Goal: Communication & Community: Connect with others

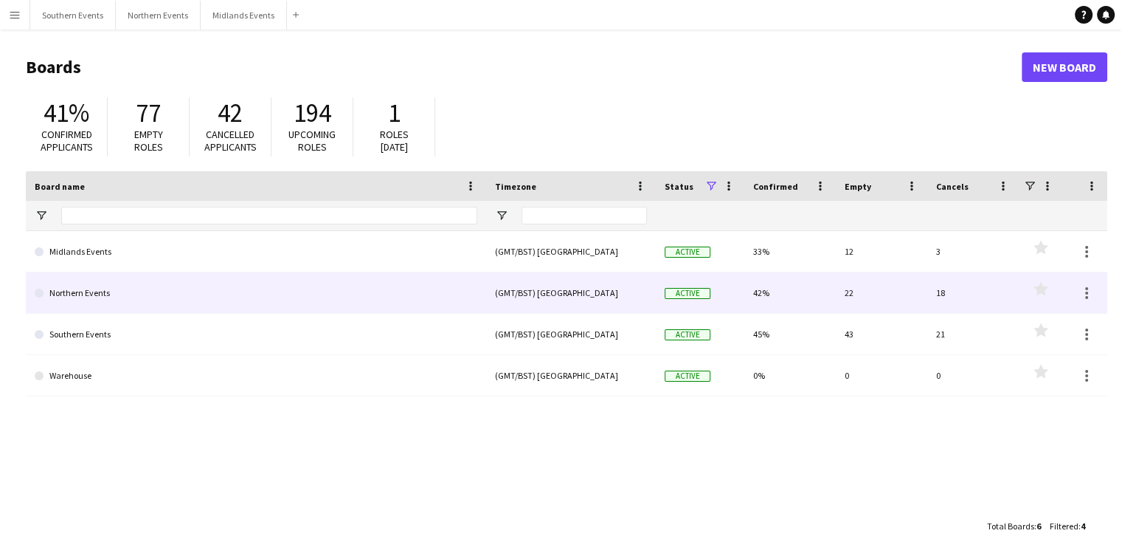
click at [170, 305] on link "Northern Events" at bounding box center [256, 292] width 443 height 41
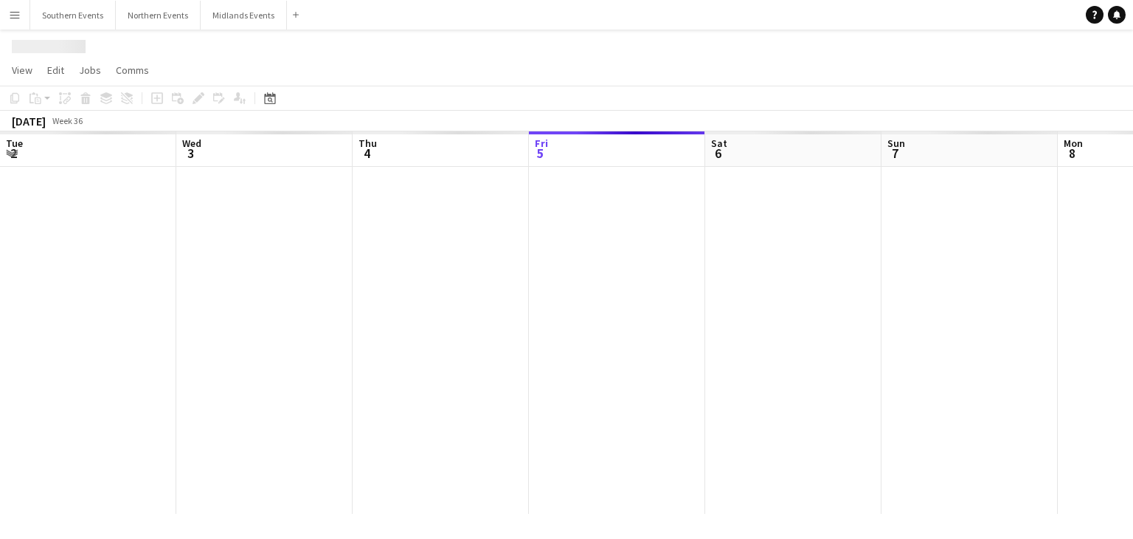
scroll to position [0, 353]
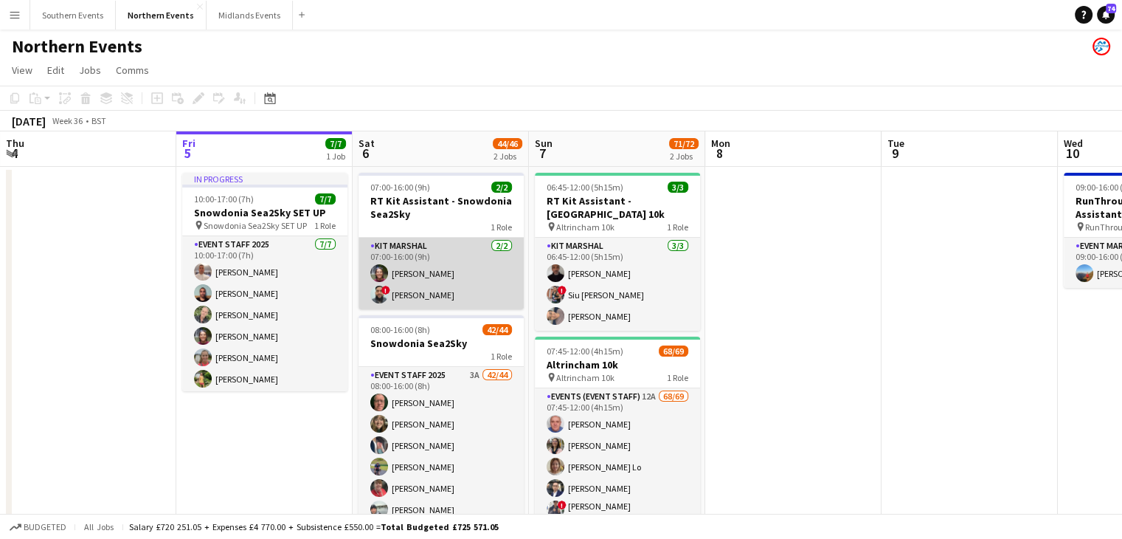
click at [378, 297] on app-user-avatar at bounding box center [379, 294] width 18 height 18
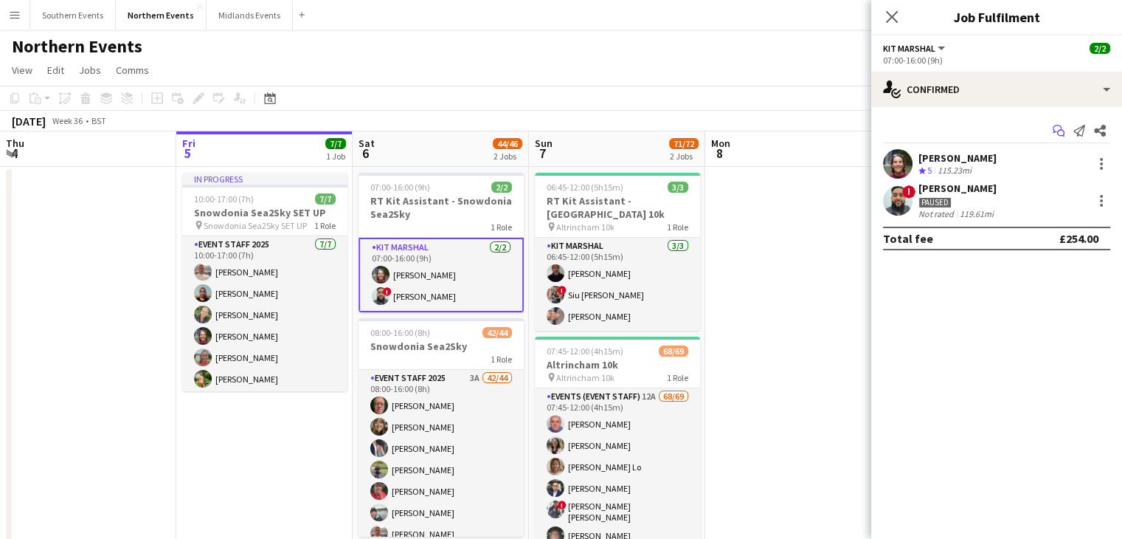
click at [1053, 127] on icon "Start chat" at bounding box center [1059, 131] width 12 height 12
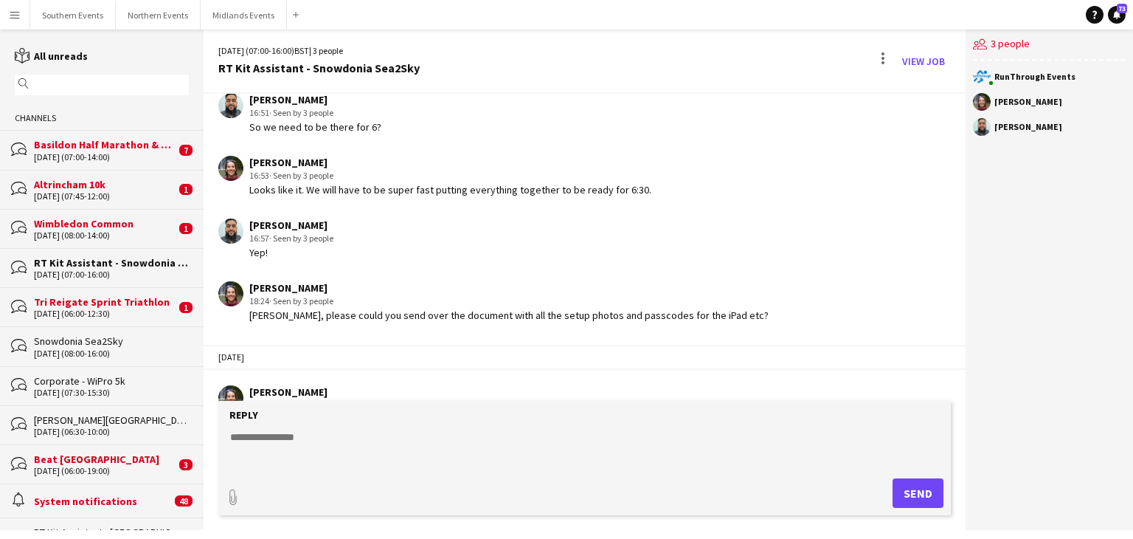
scroll to position [2015, 0]
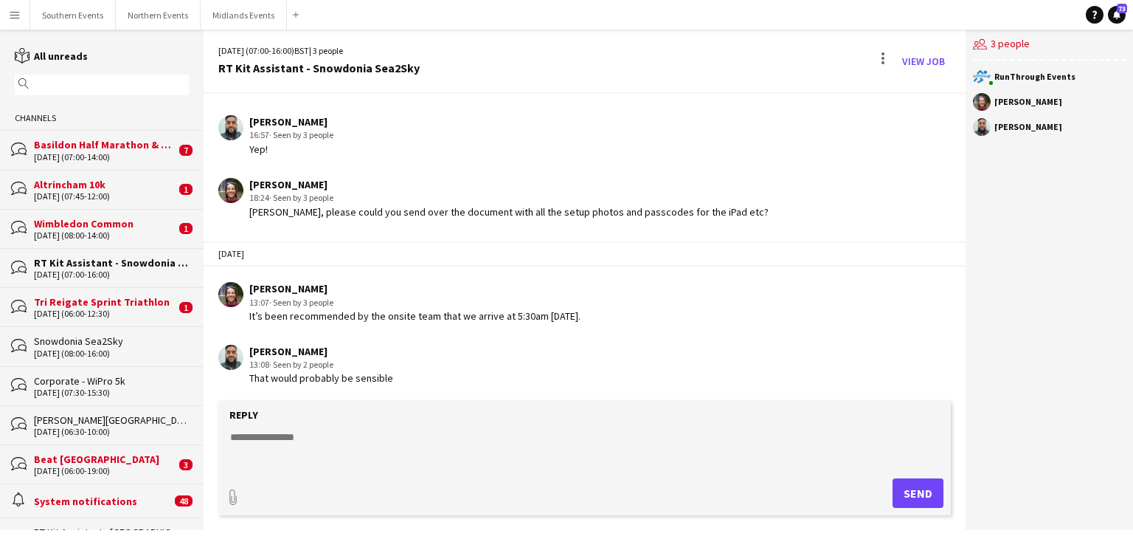
click at [226, 190] on app-user-avatar at bounding box center [230, 190] width 25 height 25
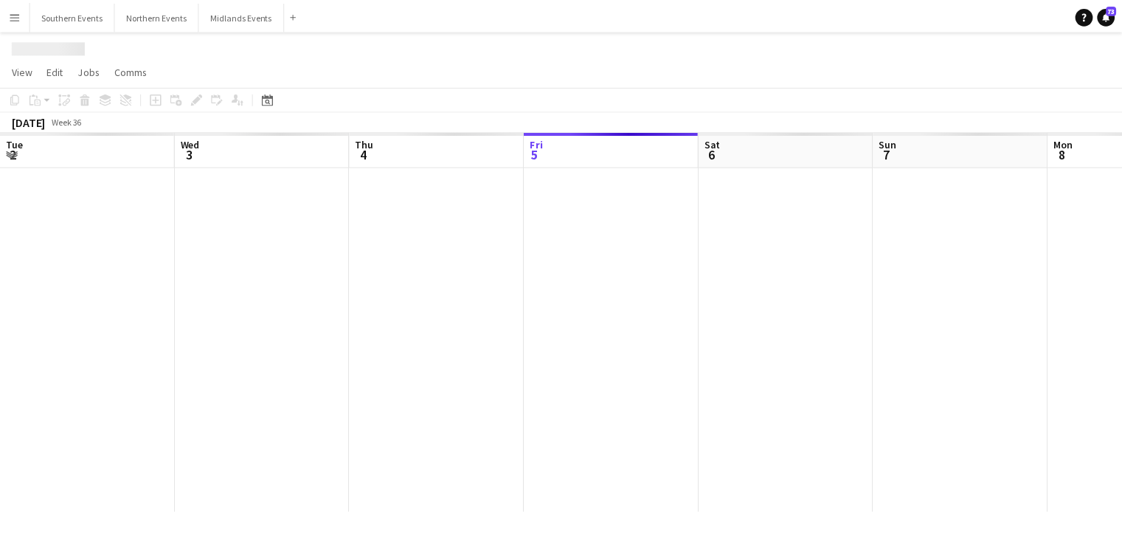
scroll to position [0, 353]
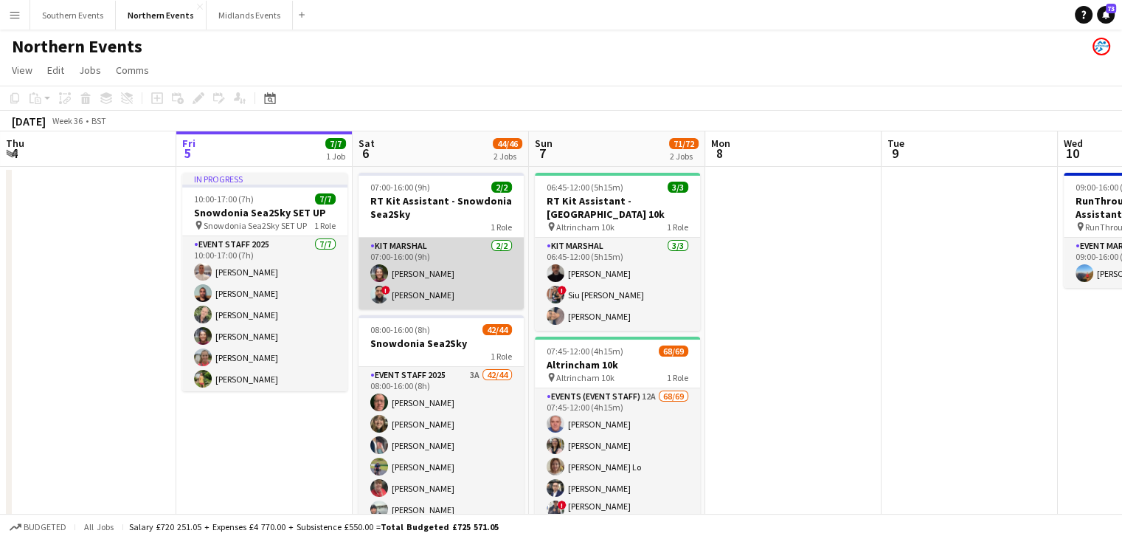
click at [383, 292] on span "!" at bounding box center [385, 289] width 9 height 9
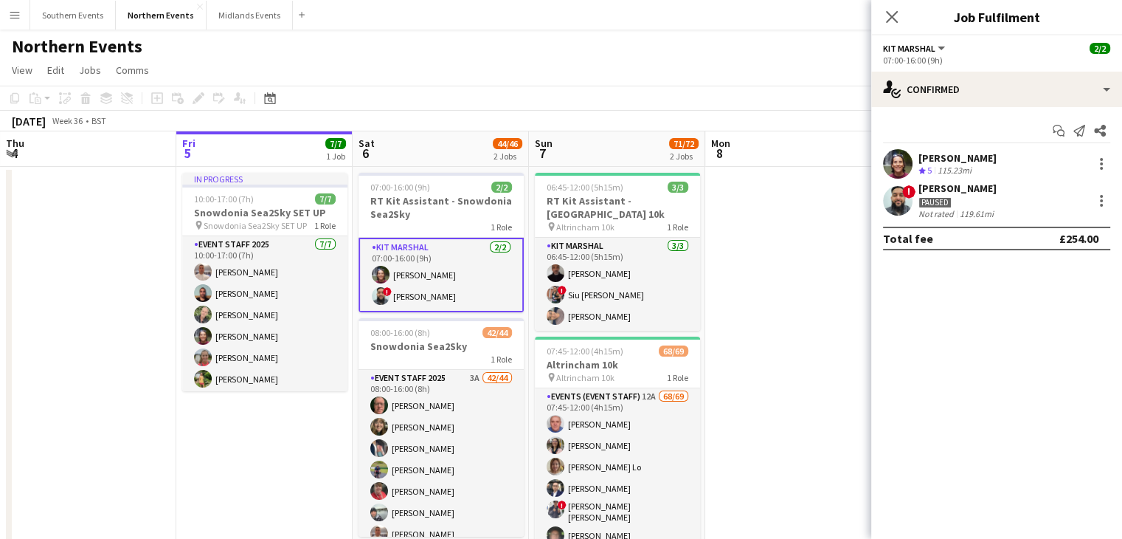
click at [894, 6] on div "Close pop-in" at bounding box center [891, 17] width 41 height 34
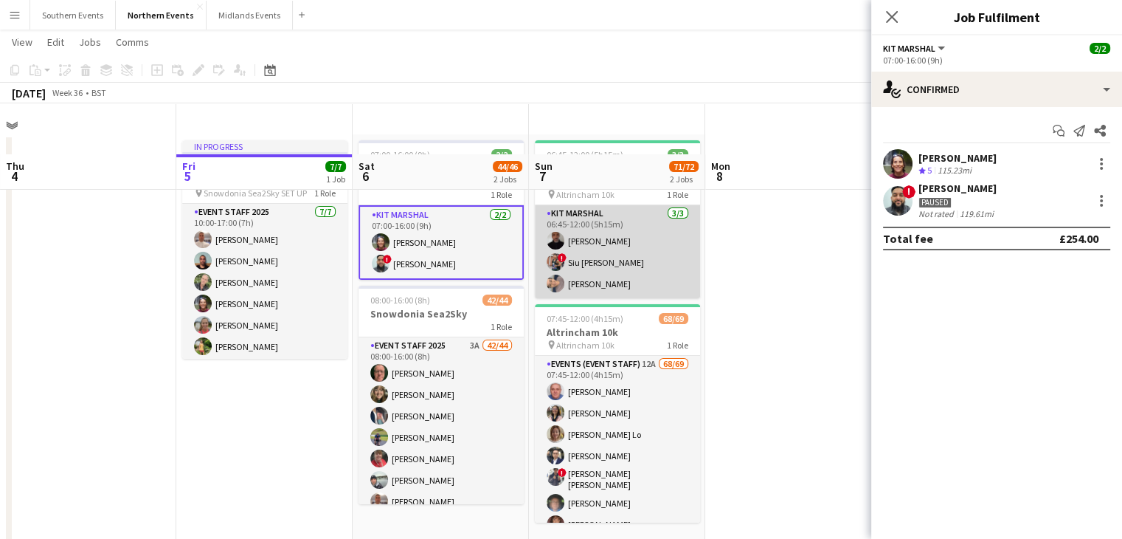
scroll to position [32, 0]
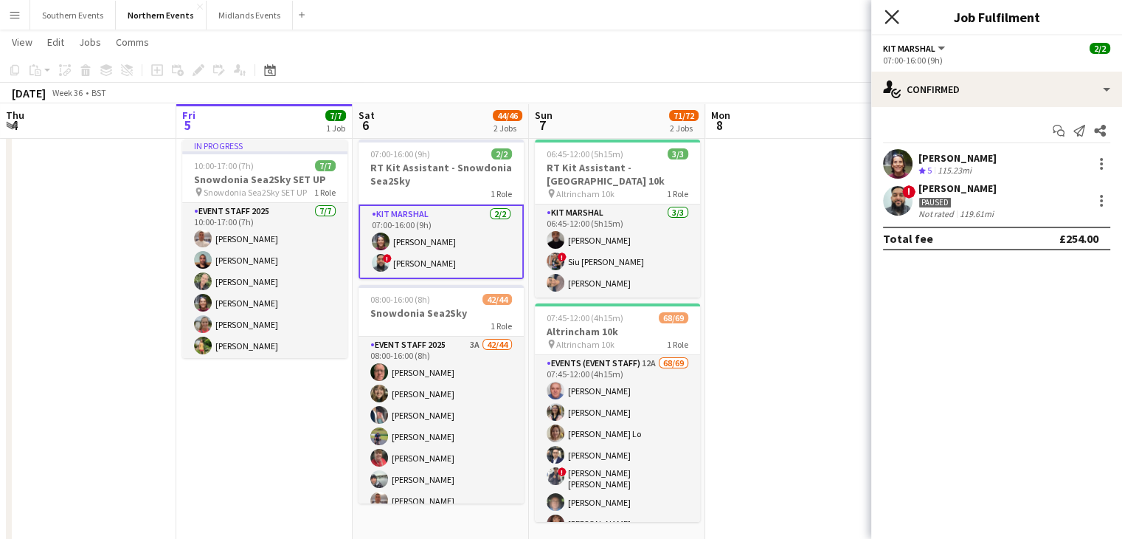
click at [891, 18] on icon at bounding box center [891, 17] width 14 height 14
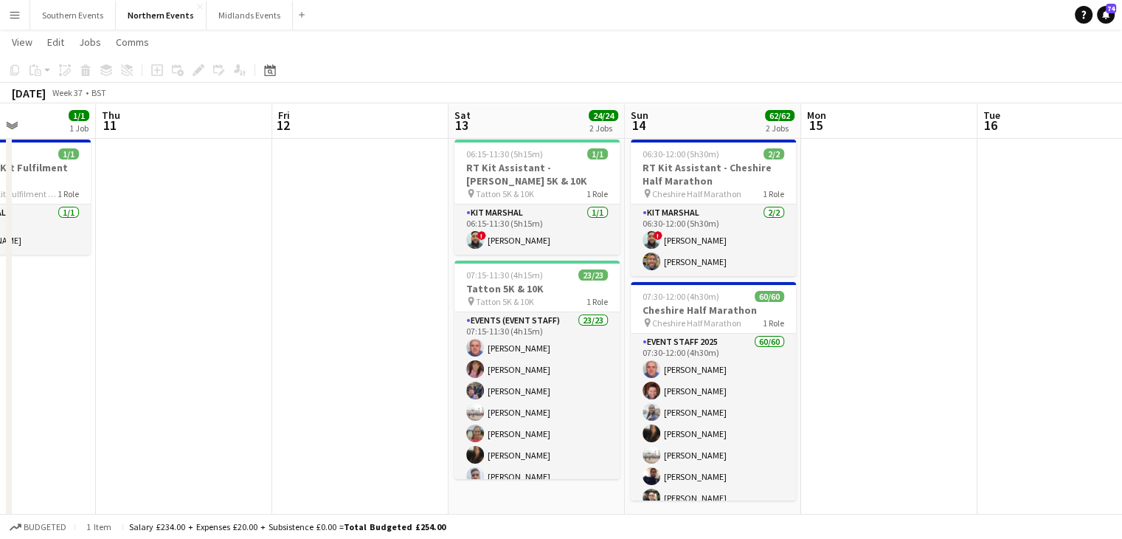
scroll to position [0, 551]
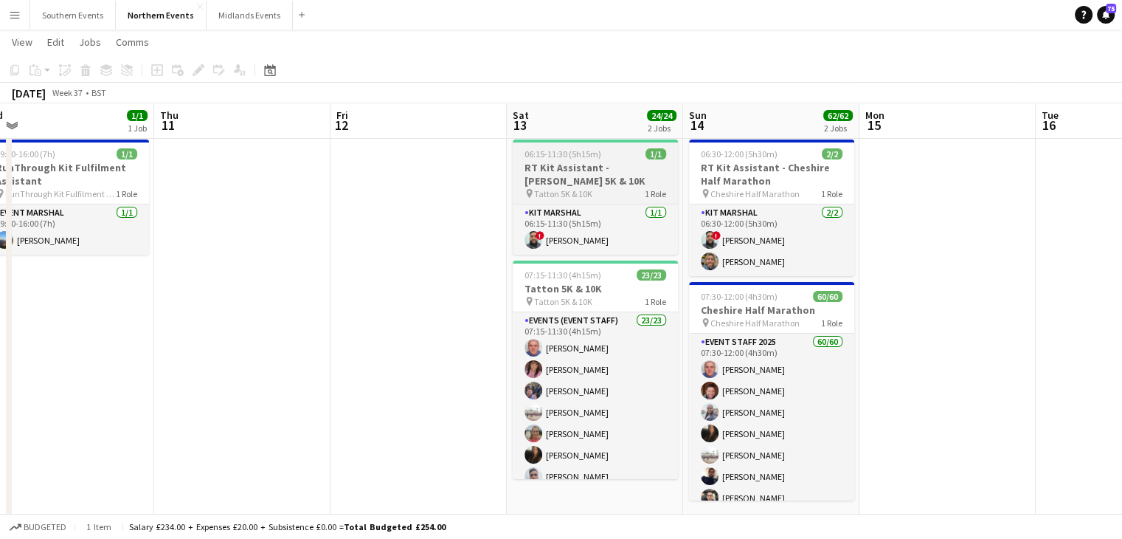
click at [623, 195] on div "pin Tatton 5K & 10K 1 Role" at bounding box center [595, 193] width 165 height 12
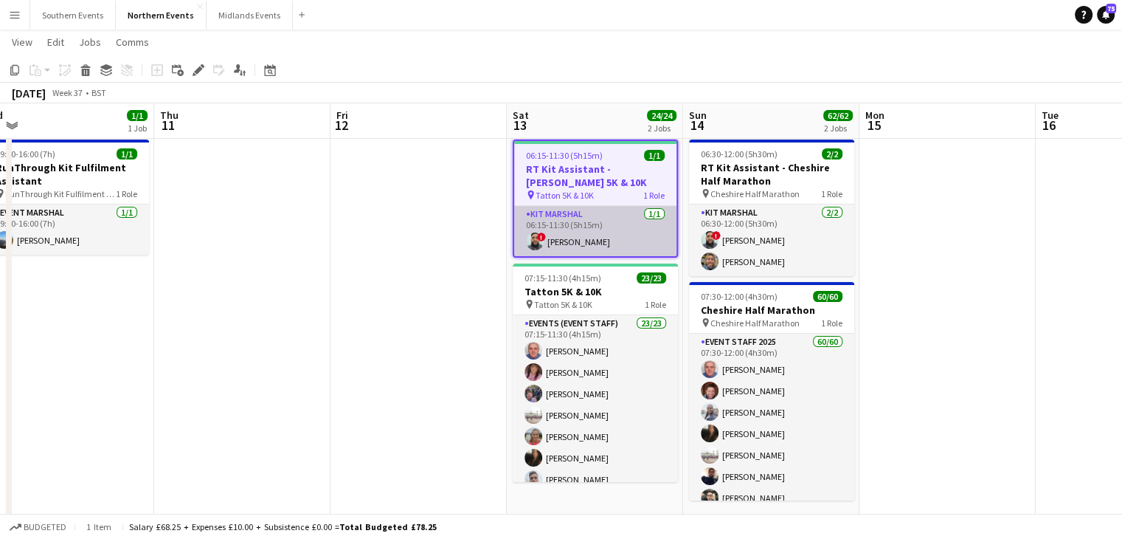
click at [620, 233] on app-card-role "Kit Marshal [DATE] 06:15-11:30 (5h15m) ! [PERSON_NAME]" at bounding box center [595, 231] width 162 height 50
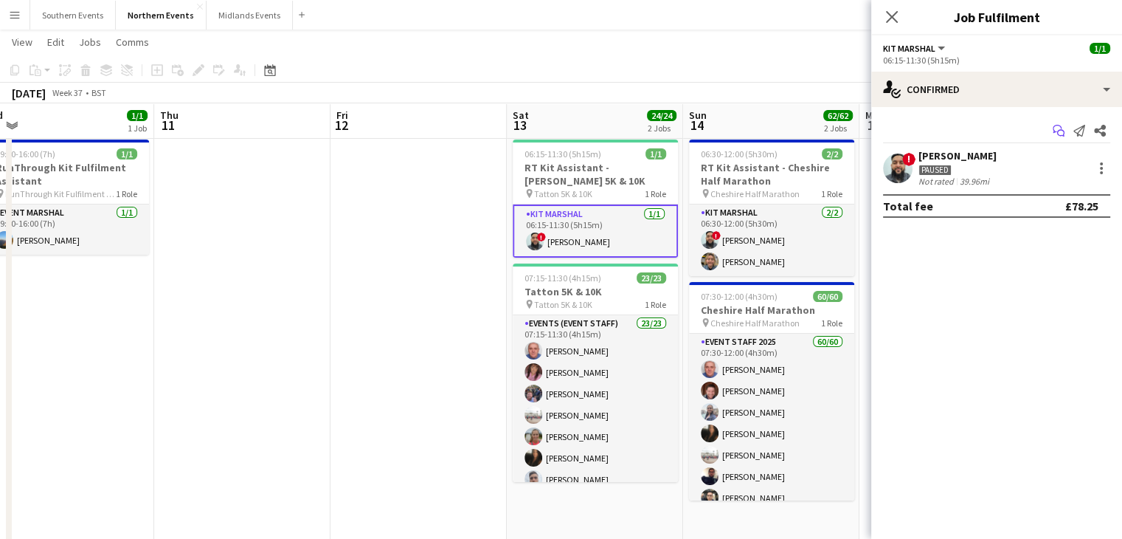
click at [1059, 131] on icon "Start chat" at bounding box center [1059, 131] width 12 height 12
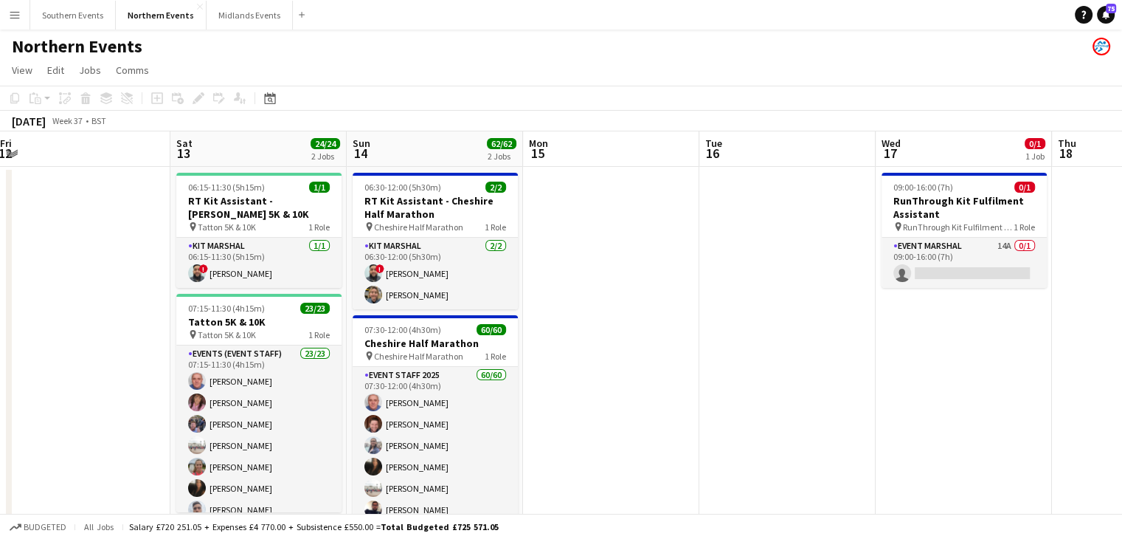
scroll to position [0, 516]
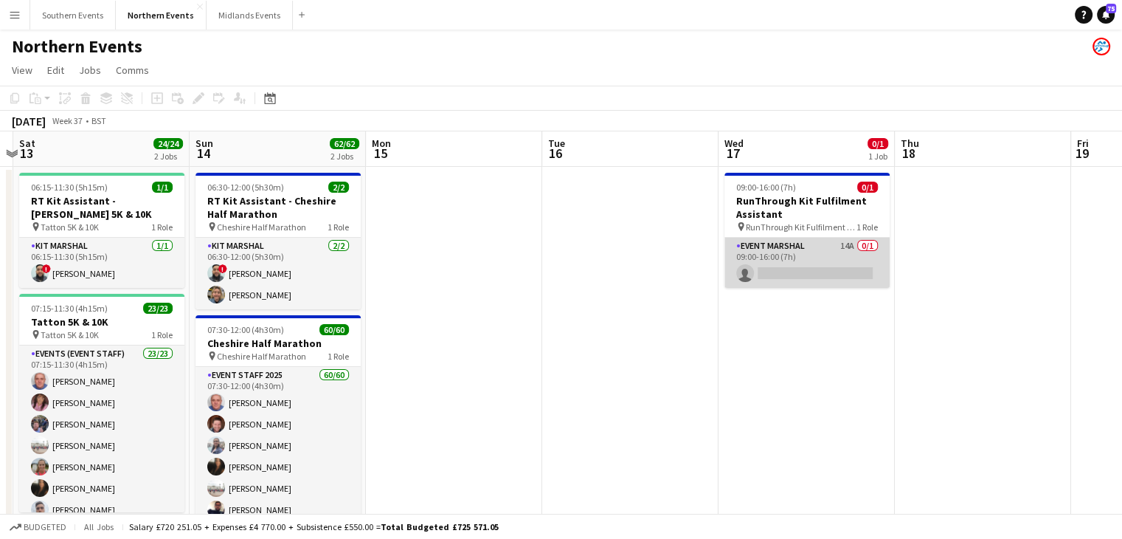
click at [815, 257] on app-card-role "Event Marshal 14A 0/1 09:00-16:00 (7h) single-neutral-actions" at bounding box center [806, 263] width 165 height 50
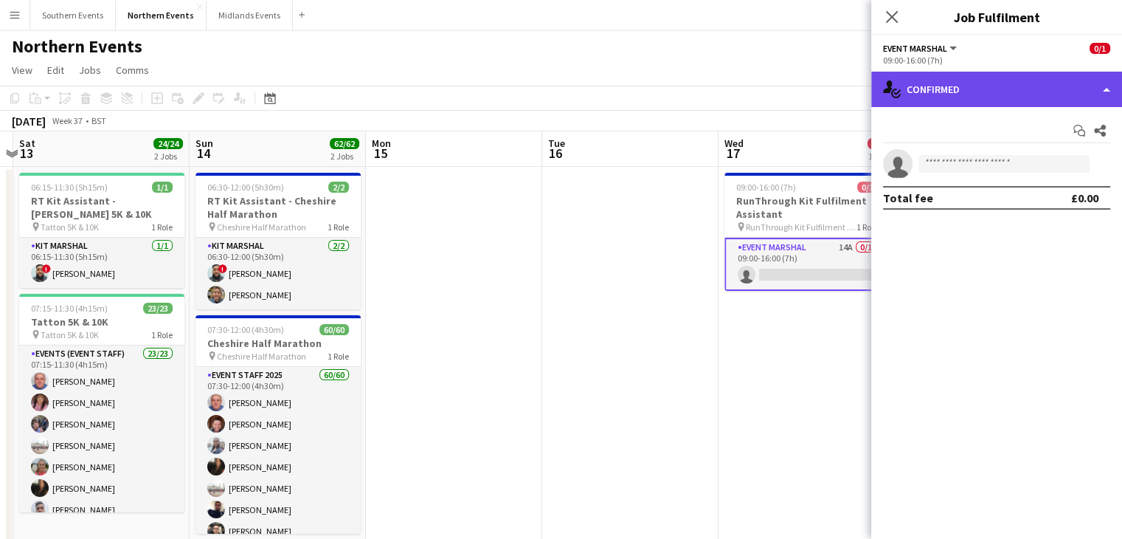
click at [971, 78] on div "single-neutral-actions-check-2 Confirmed" at bounding box center [996, 89] width 251 height 35
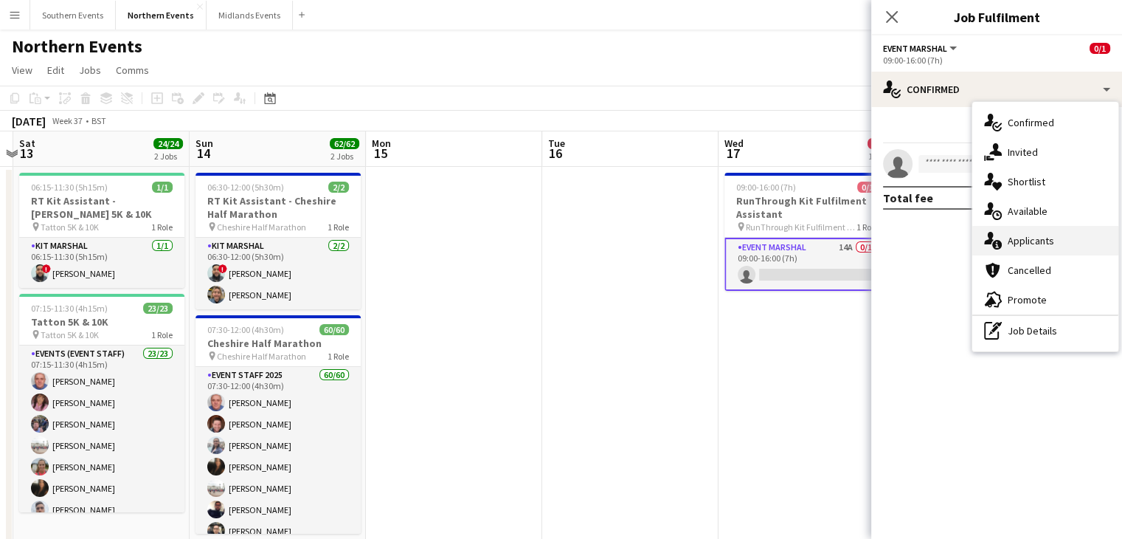
click at [1016, 238] on span "Applicants" at bounding box center [1031, 240] width 46 height 13
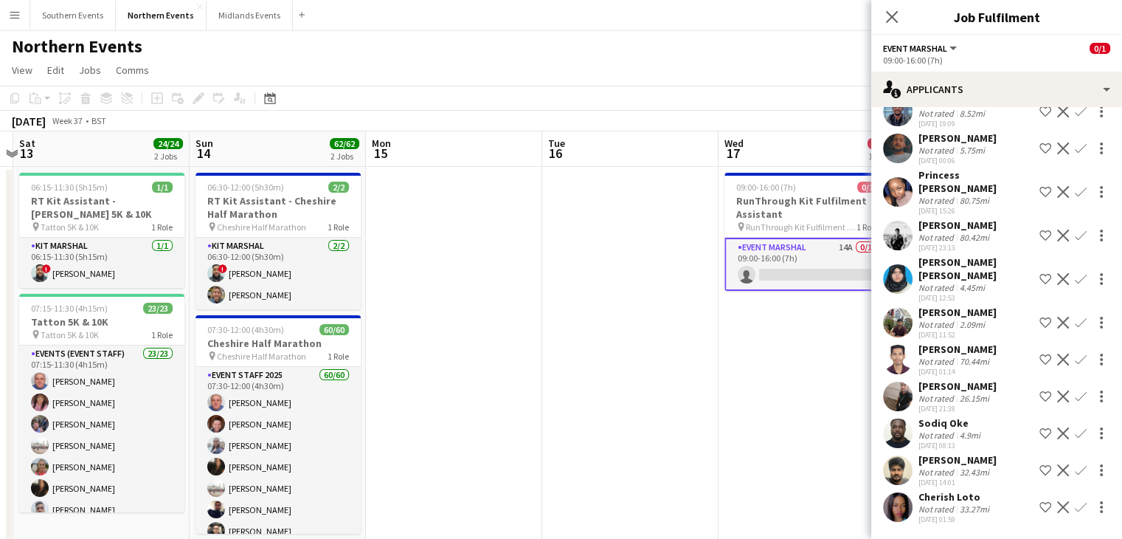
scroll to position [221, 0]
click at [890, 492] on app-user-avatar at bounding box center [898, 507] width 30 height 30
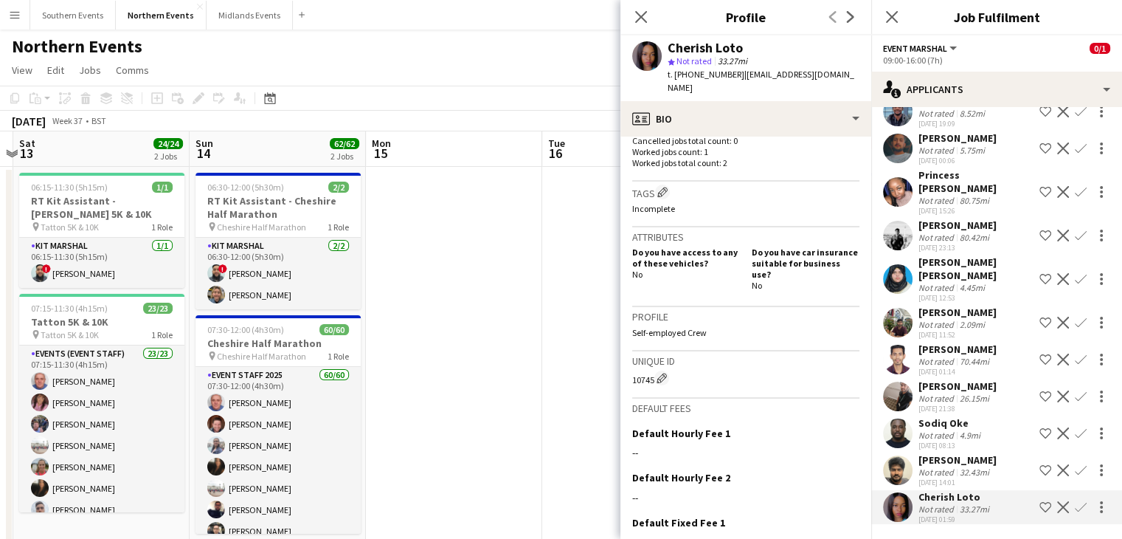
scroll to position [0, 0]
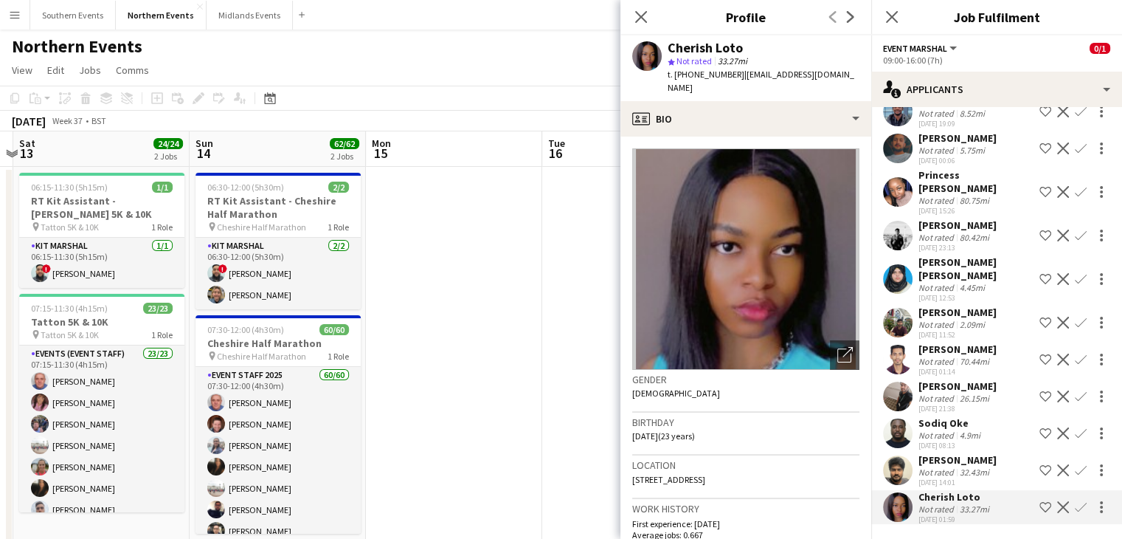
click at [671, 30] on div "Close pop-in Profile Previous Next" at bounding box center [745, 17] width 251 height 35
click at [638, 15] on icon at bounding box center [641, 17] width 14 height 14
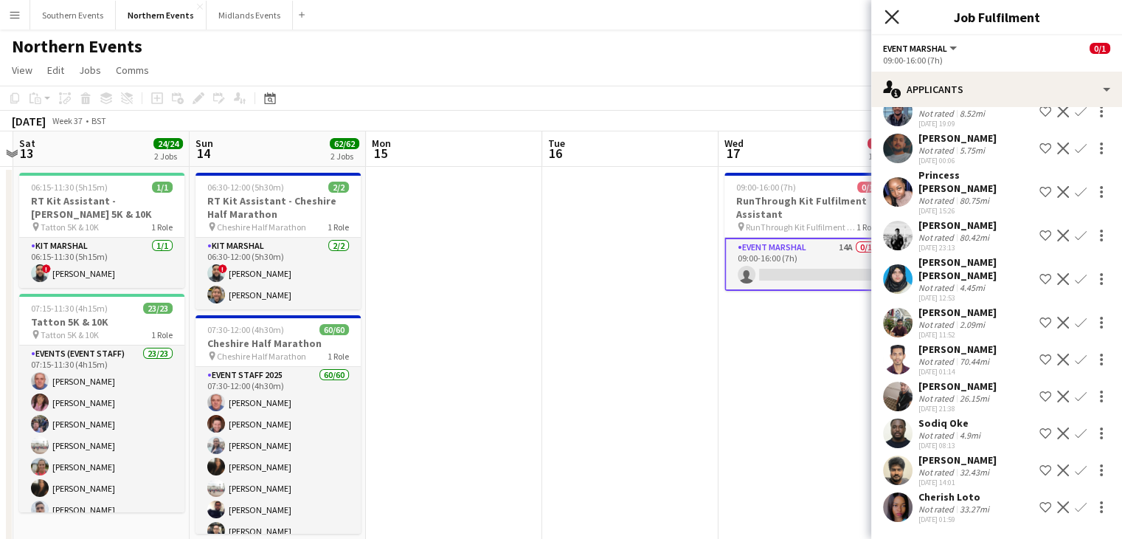
click at [893, 22] on icon "Close pop-in" at bounding box center [891, 17] width 14 height 14
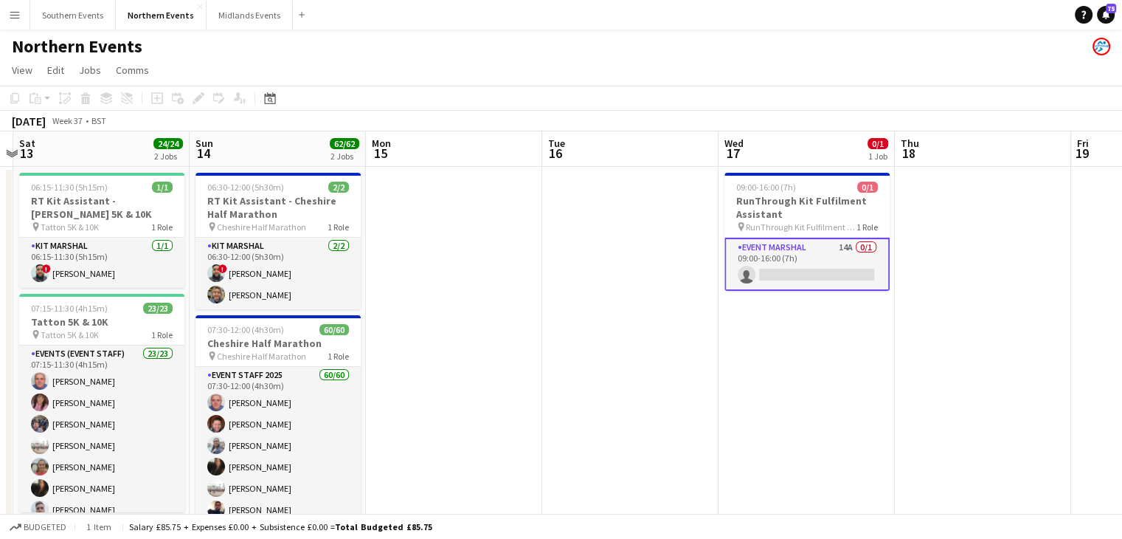
click at [806, 280] on app-card-role "Event Marshal 14A 0/1 09:00-16:00 (7h) single-neutral-actions" at bounding box center [806, 264] width 165 height 53
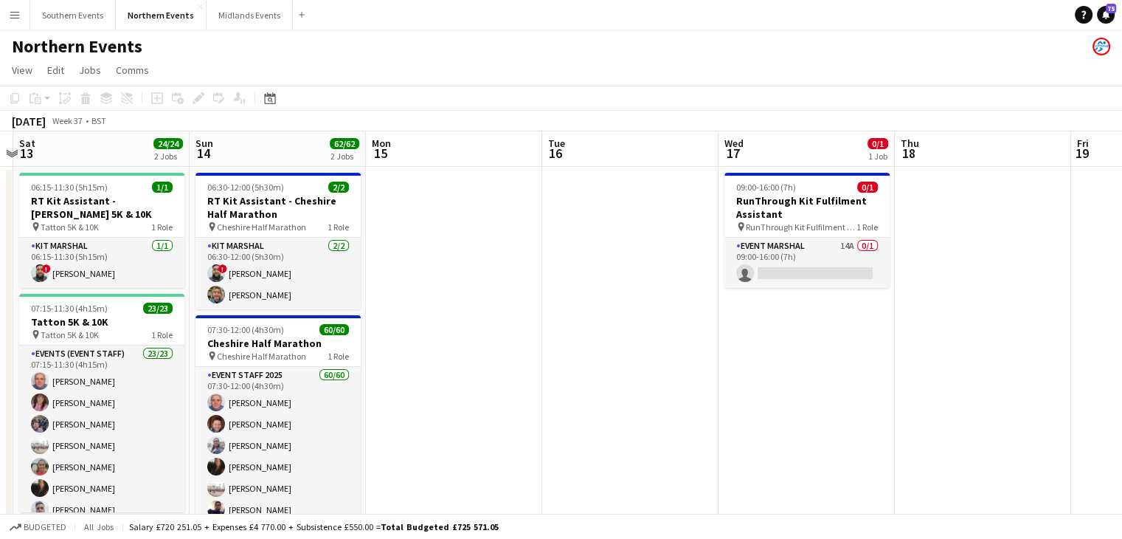
click at [787, 342] on app-date-cell "09:00-16:00 (7h) 0/1 RunThrough Kit Fulfilment Assistant pin RunThrough Kit Ful…" at bounding box center [807, 387] width 176 height 440
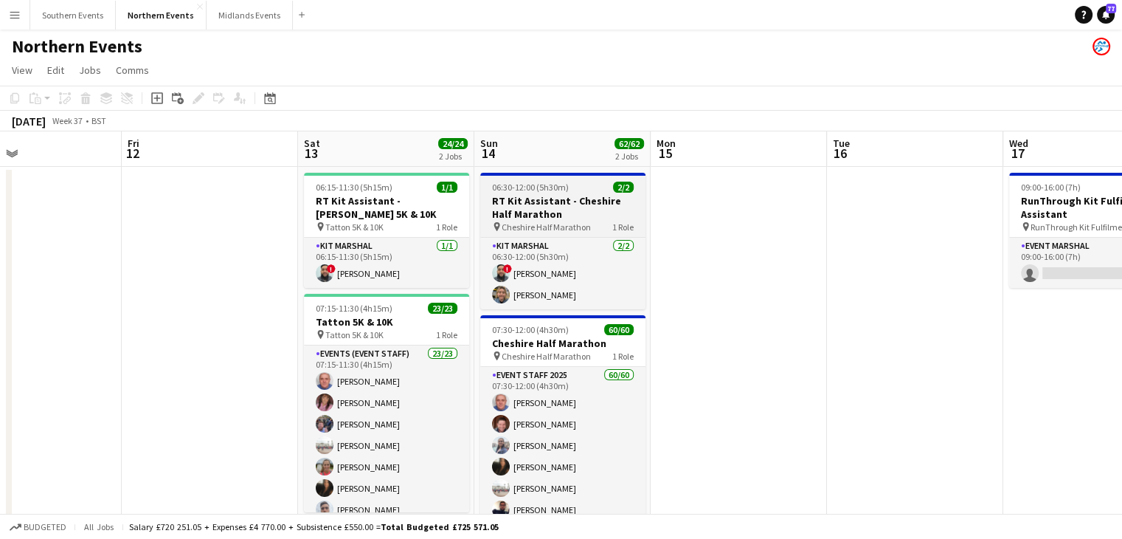
click at [541, 198] on h3 "RT Kit Assistant - Cheshire Half Marathon" at bounding box center [562, 207] width 165 height 27
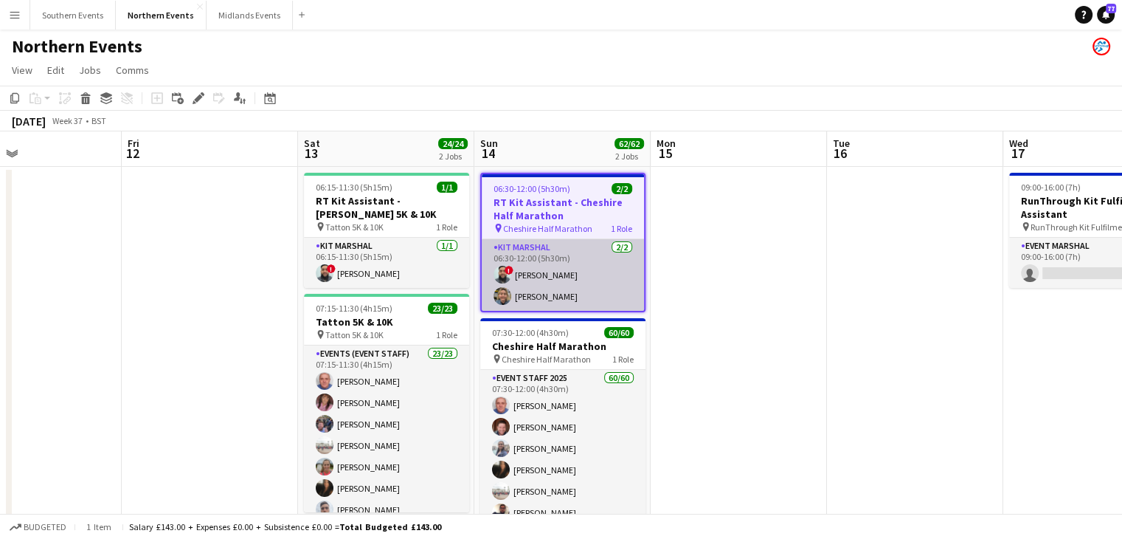
click at [589, 267] on app-card-role "Kit Marshal [DATE] 06:30-12:00 (5h30m) ! [PERSON_NAME] [PERSON_NAME]" at bounding box center [563, 275] width 162 height 72
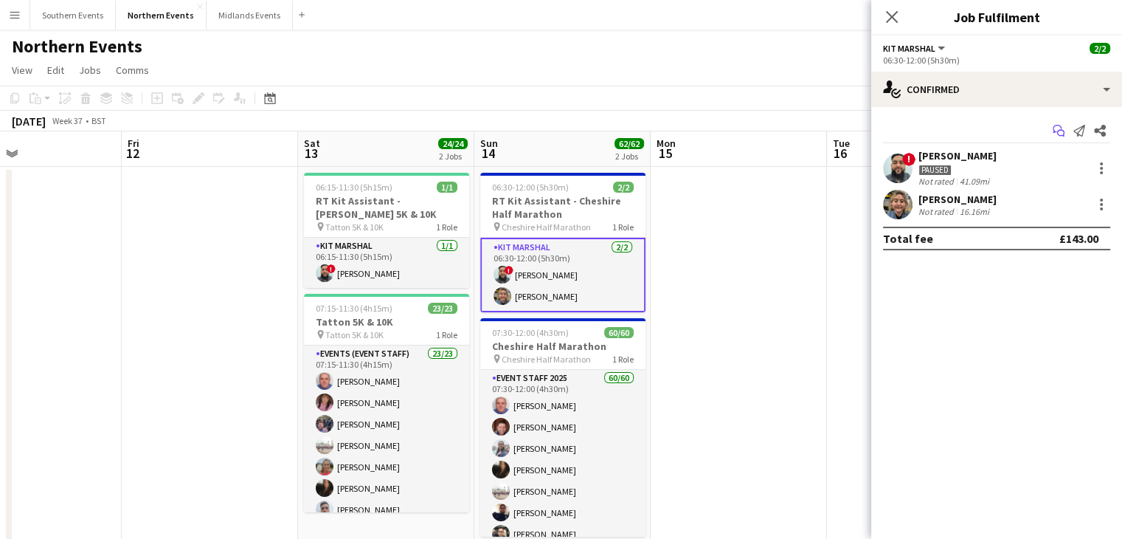
click at [1057, 132] on icon at bounding box center [1060, 133] width 7 height 7
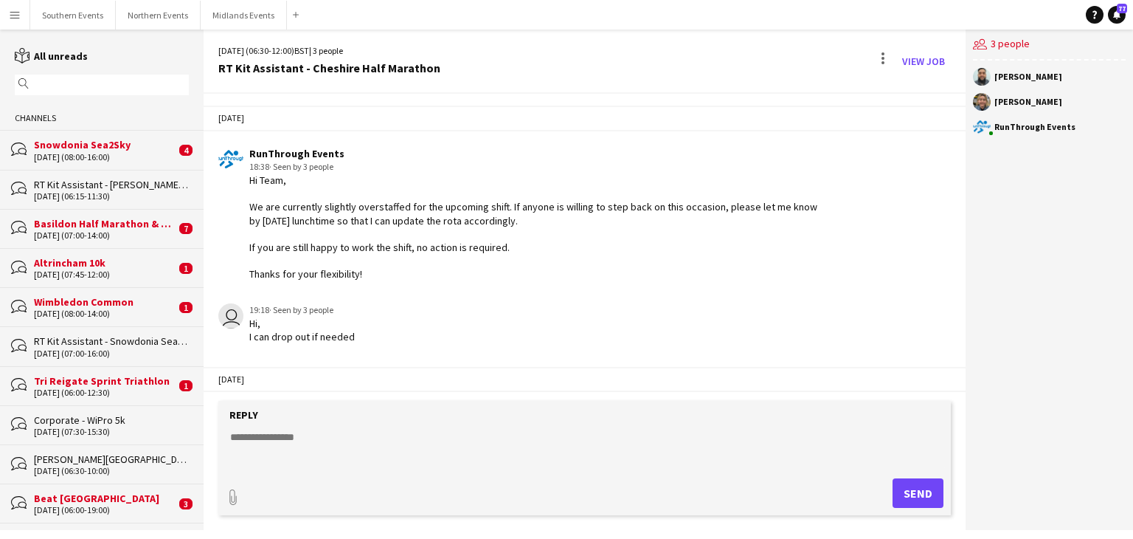
scroll to position [77, 0]
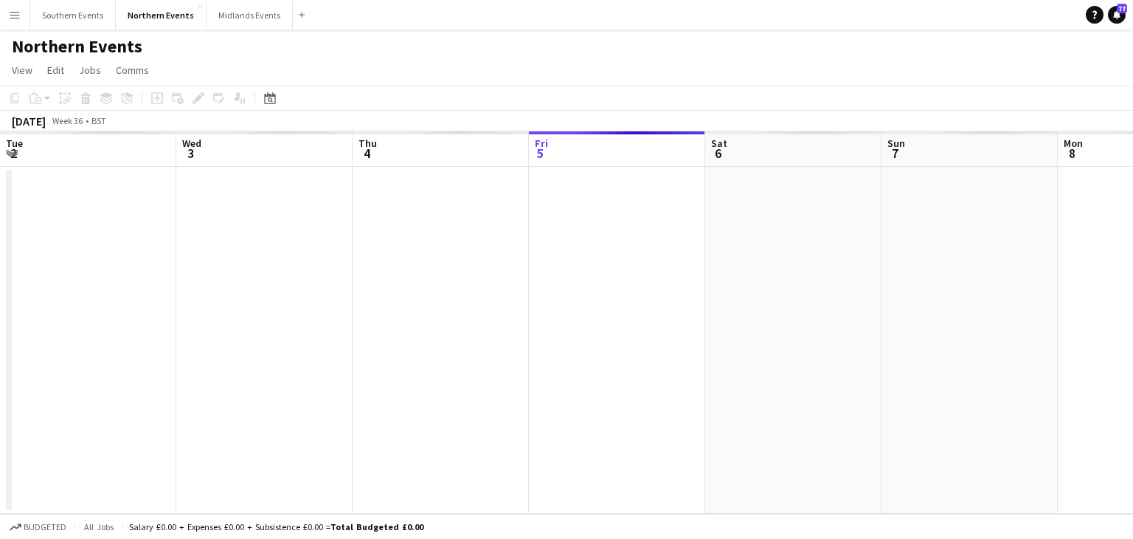
scroll to position [0, 353]
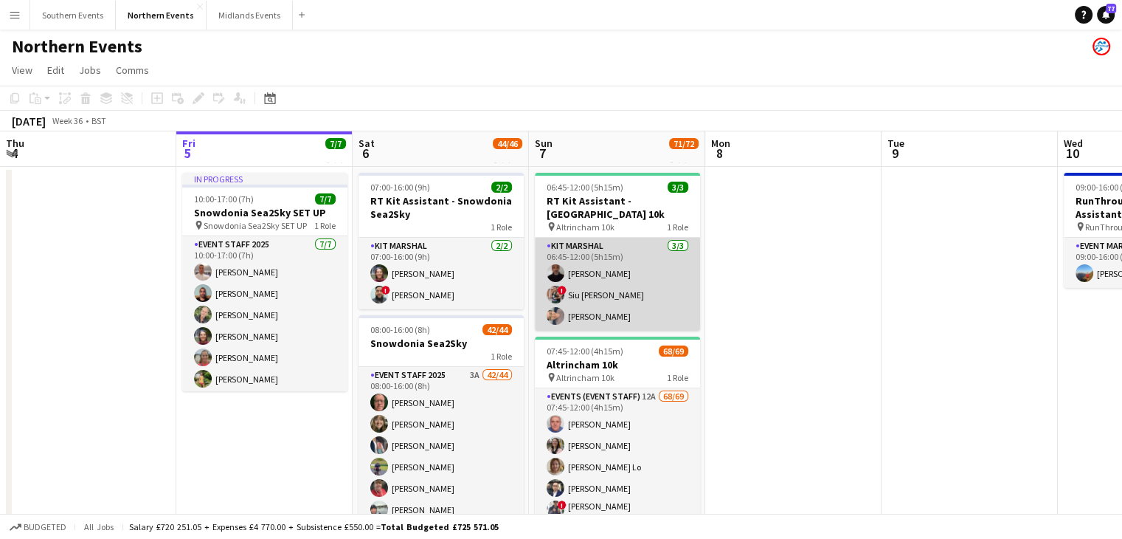
click at [609, 265] on app-card-role "Kit Marshal [DATE] 06:45-12:00 (5h15m) [PERSON_NAME] ! [PERSON_NAME] [PERSON_NA…" at bounding box center [617, 284] width 165 height 93
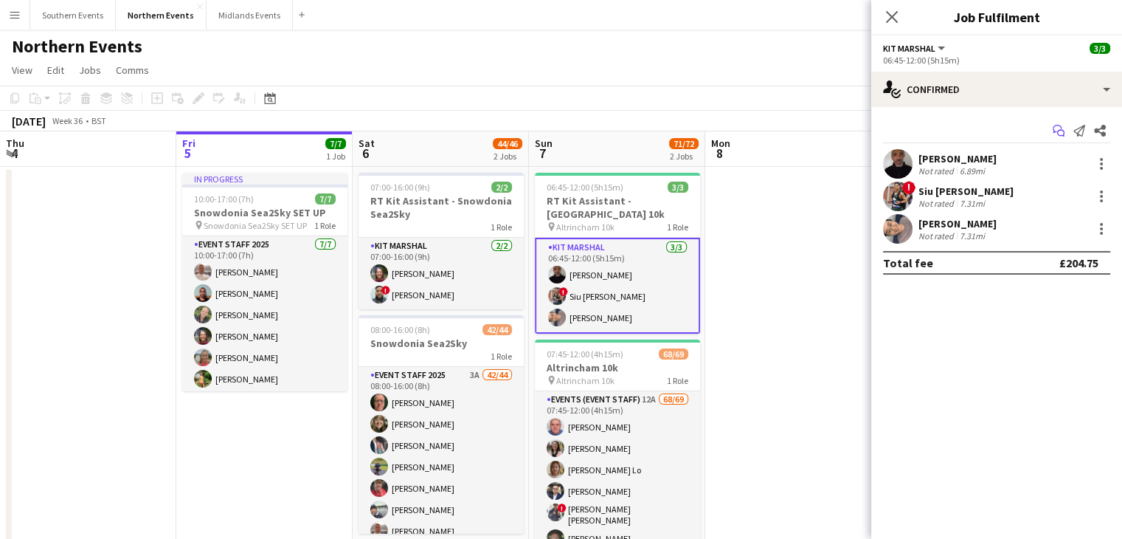
click at [1050, 128] on app-icon "Start chat" at bounding box center [1058, 130] width 21 height 21
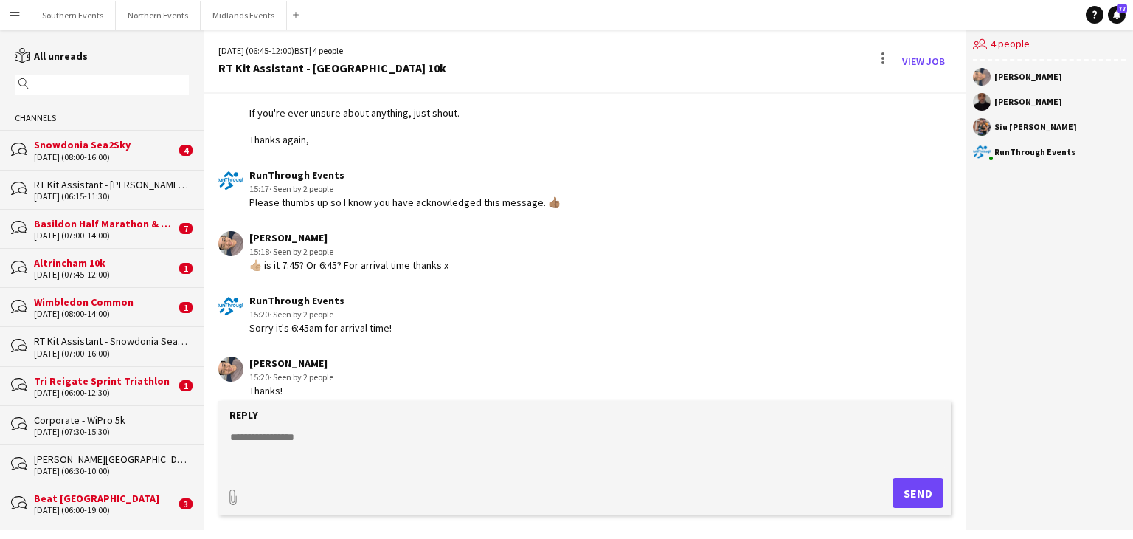
scroll to position [839, 0]
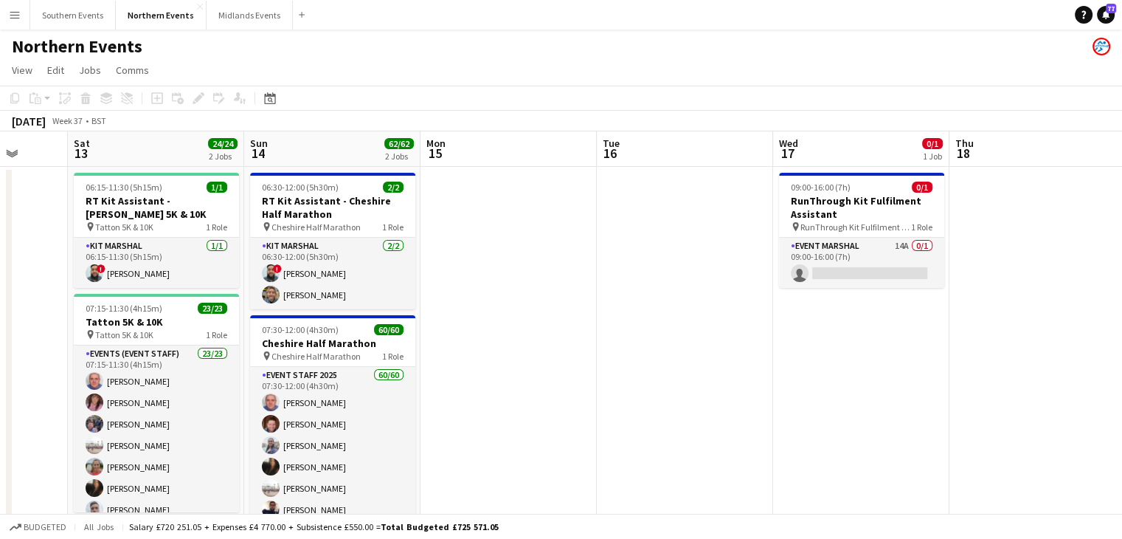
scroll to position [0, 463]
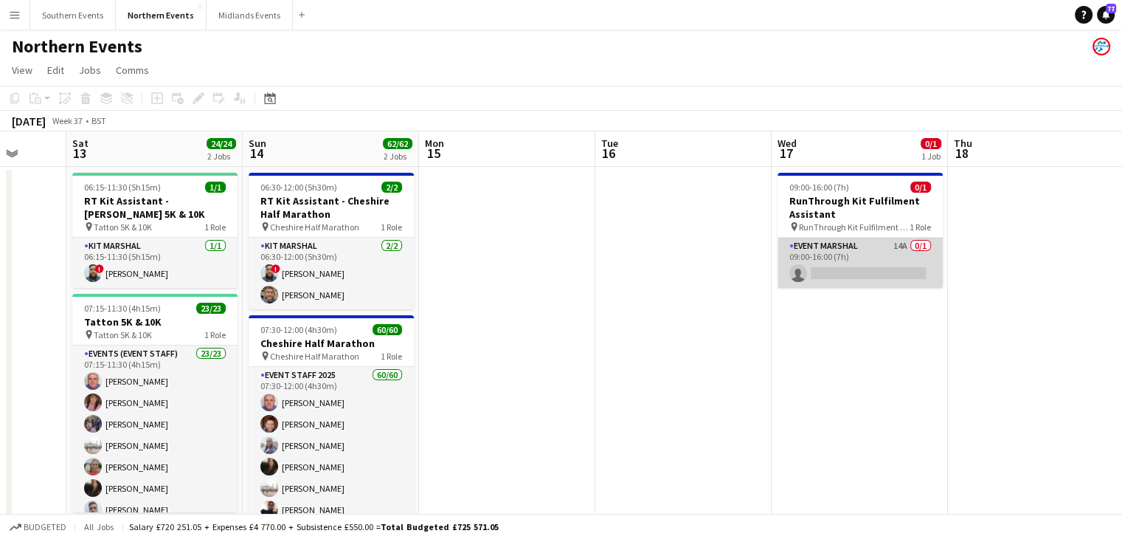
click at [856, 274] on app-card-role "Event Marshal 14A 0/1 09:00-16:00 (7h) single-neutral-actions" at bounding box center [860, 263] width 165 height 50
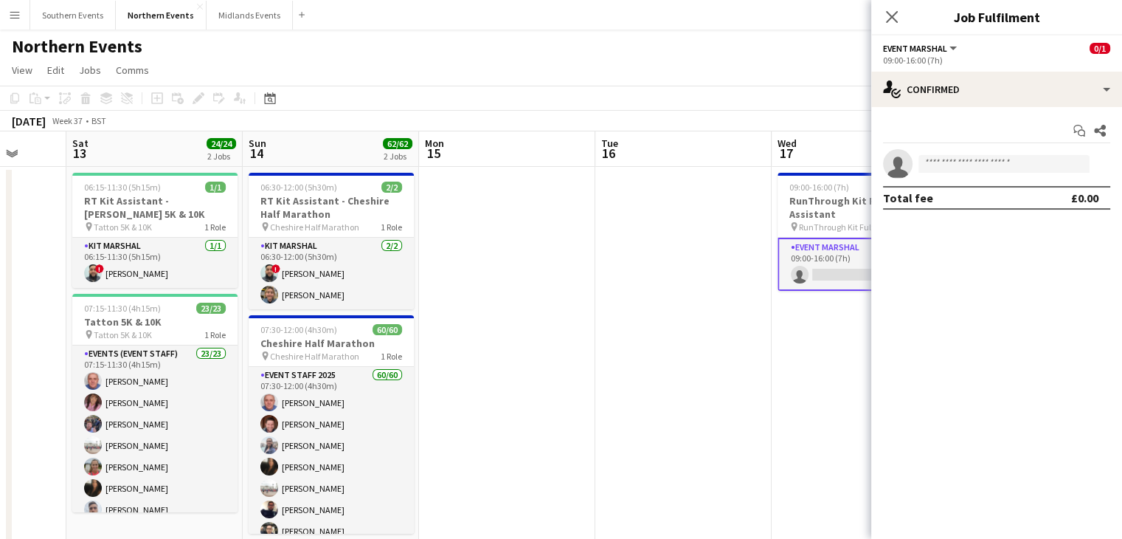
click at [1051, 107] on div "Start chat Share single-neutral-actions Total fee £0.00" at bounding box center [996, 164] width 251 height 114
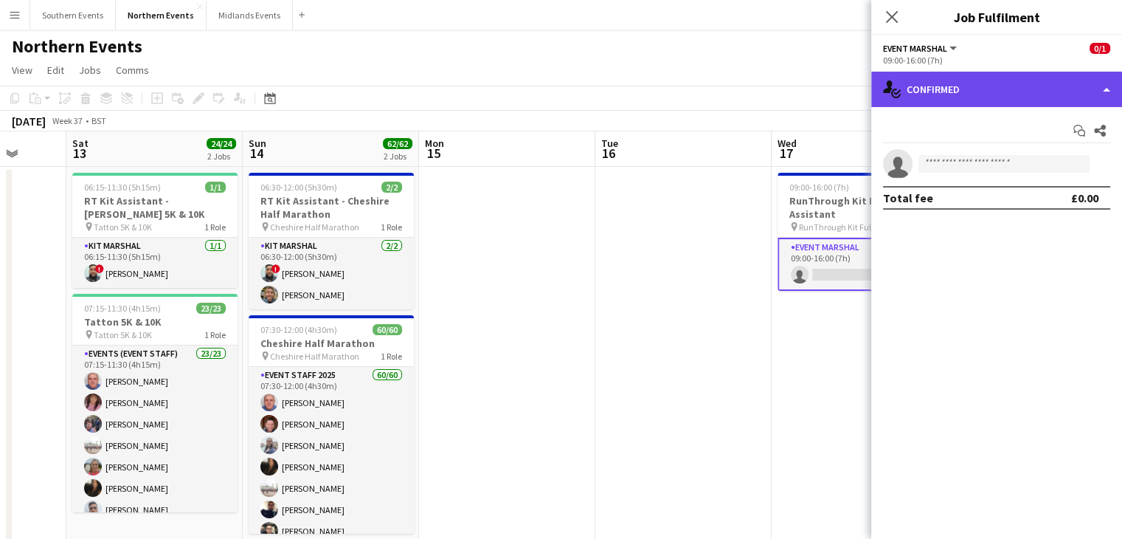
click at [1015, 92] on div "single-neutral-actions-check-2 Confirmed" at bounding box center [996, 89] width 251 height 35
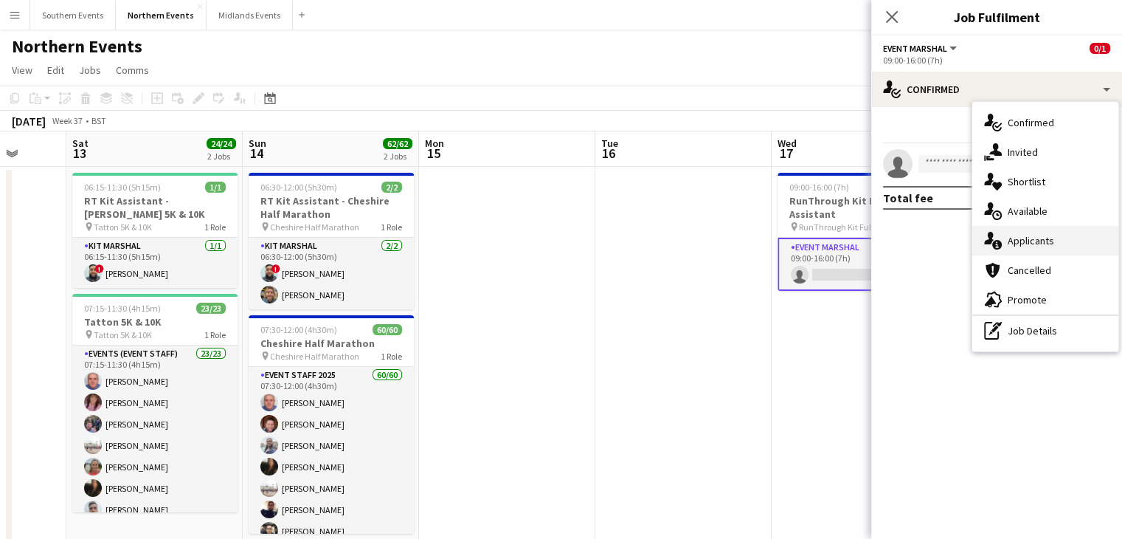
click at [1027, 237] on span "Applicants" at bounding box center [1031, 240] width 46 height 13
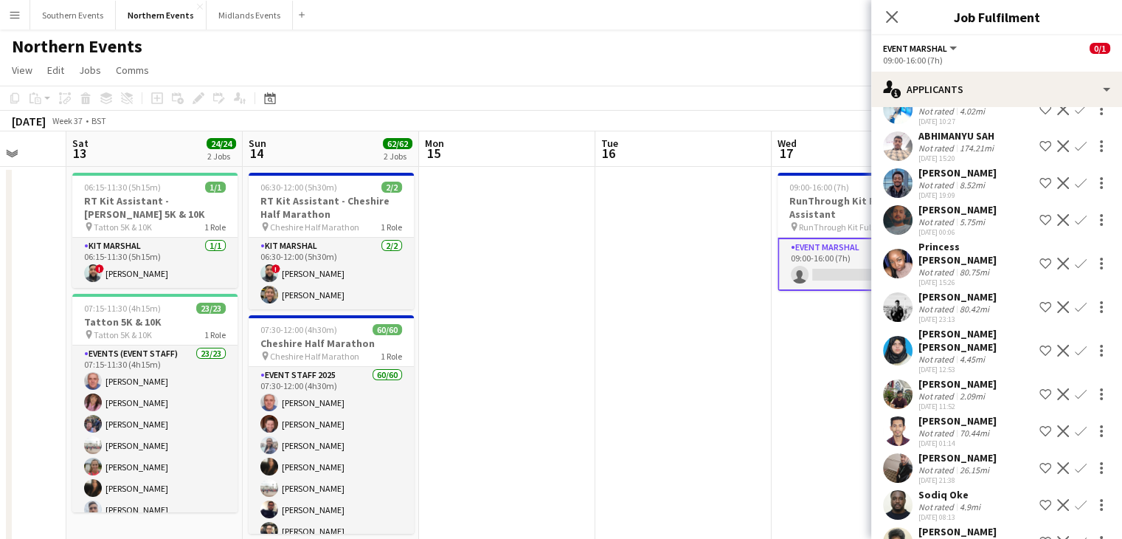
scroll to position [221, 0]
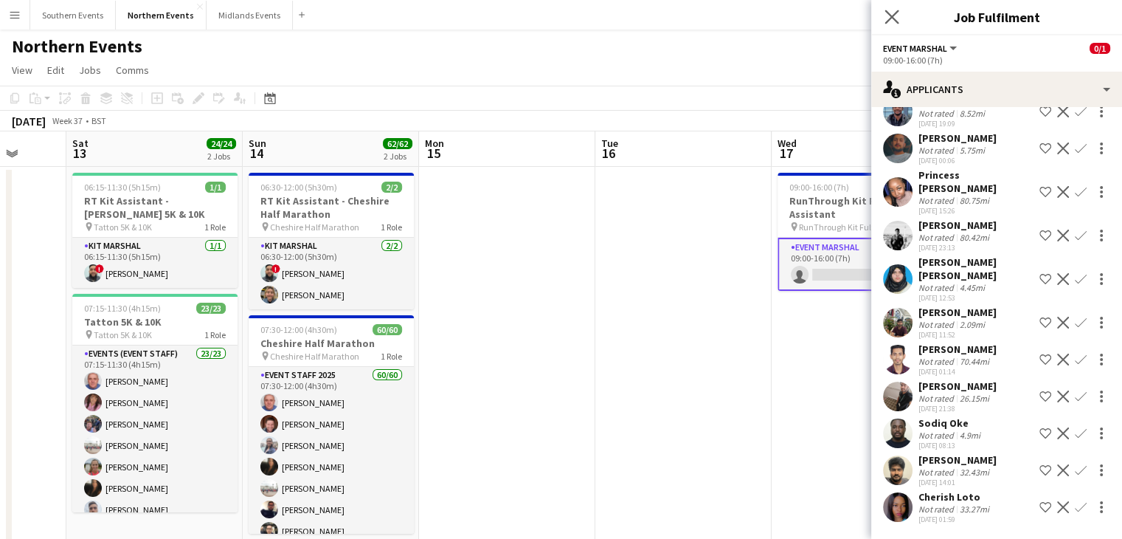
click at [898, 23] on icon at bounding box center [891, 17] width 14 height 14
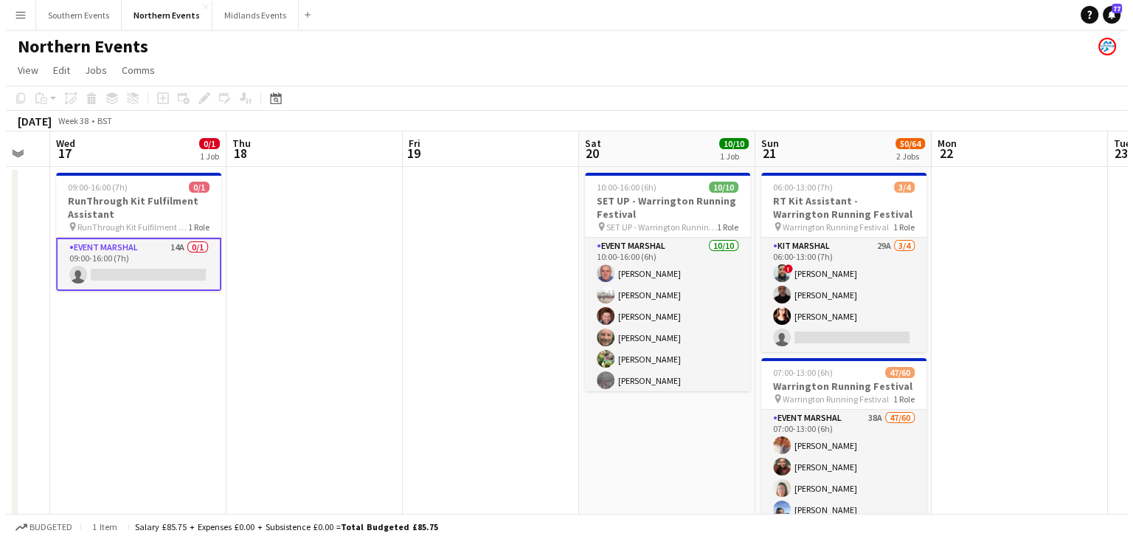
scroll to position [0, 564]
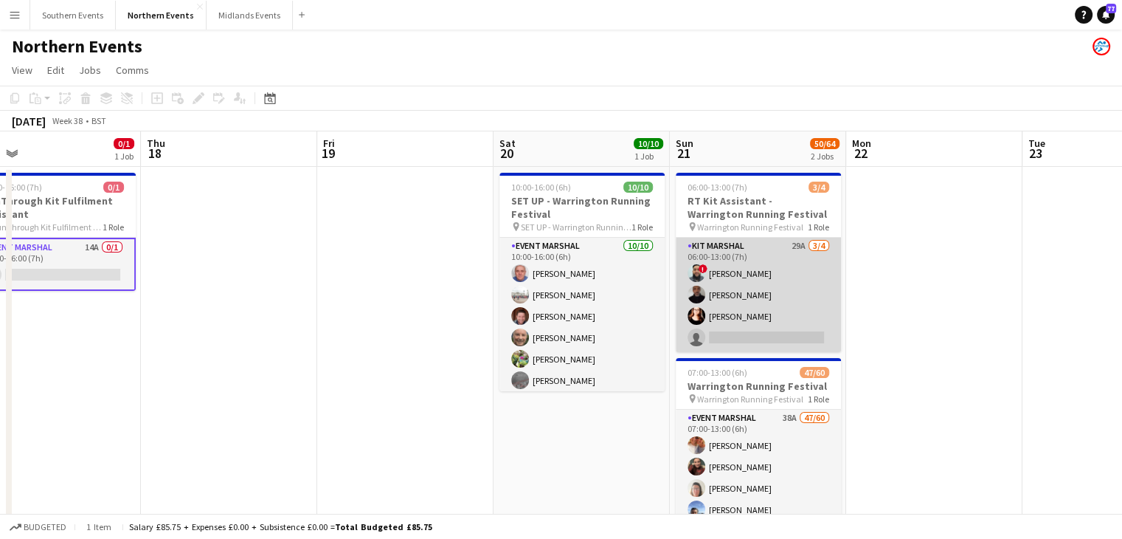
click at [780, 302] on app-card-role "Kit Marshal 29A [DATE] 06:00-13:00 (7h) ! [PERSON_NAME] [PERSON_NAME] [PERSON_N…" at bounding box center [758, 295] width 165 height 114
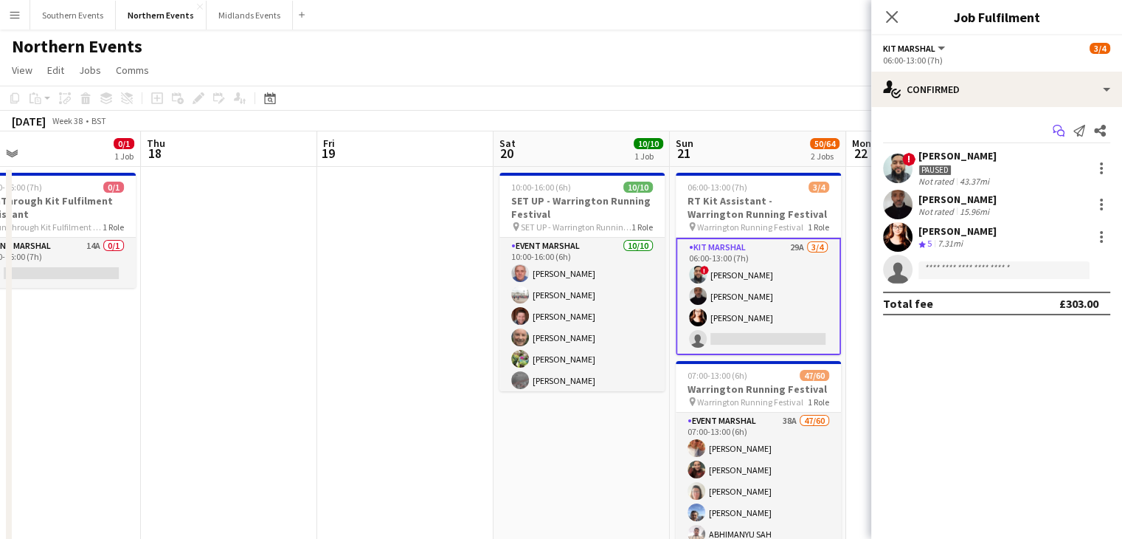
click at [1055, 134] on icon "Start chat" at bounding box center [1059, 131] width 12 height 12
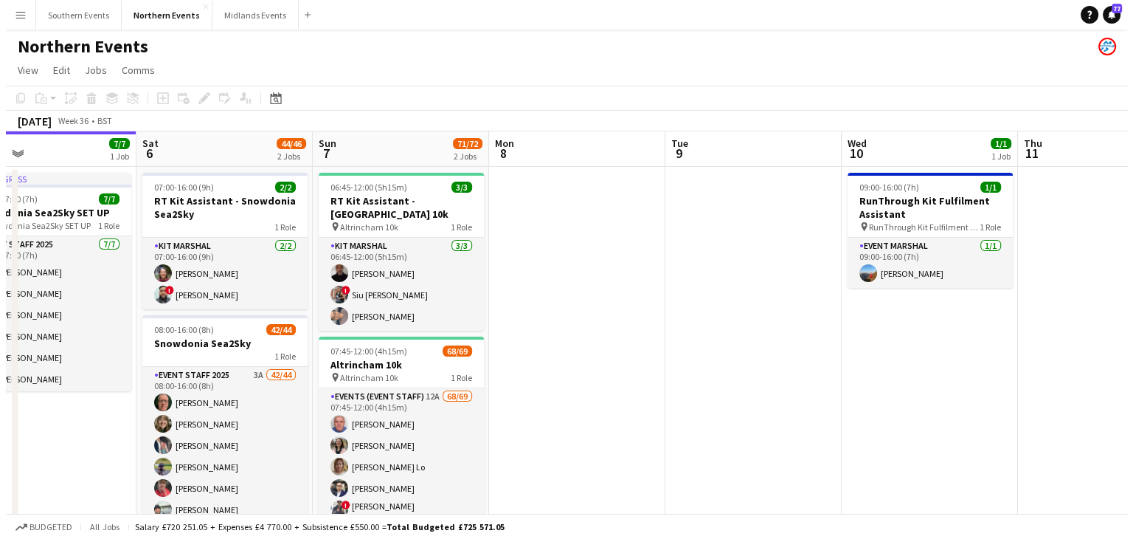
scroll to position [0, 391]
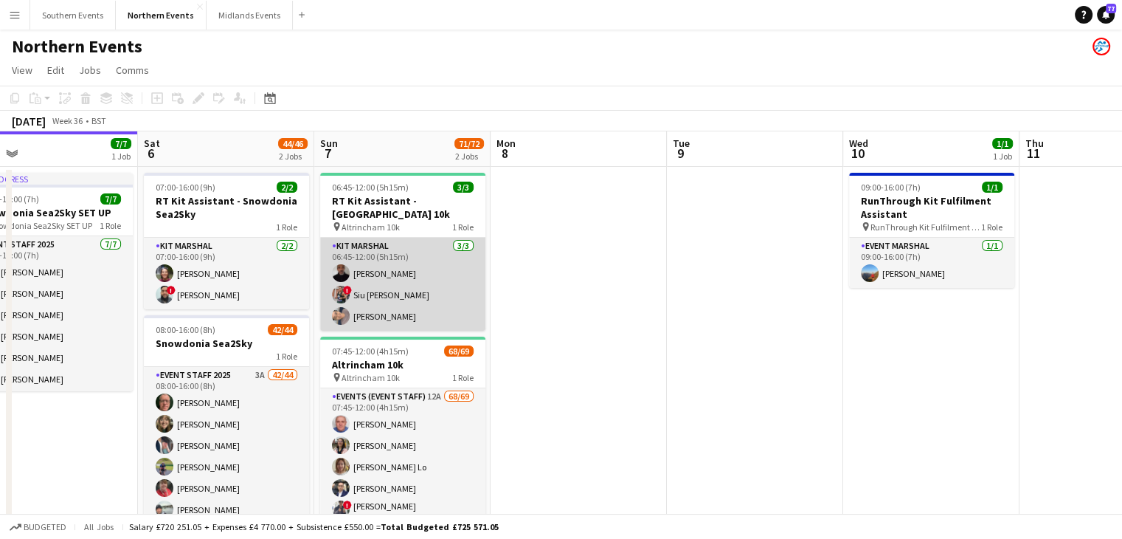
click at [449, 296] on app-card-role "Kit Marshal [DATE] 06:45-12:00 (5h15m) [PERSON_NAME] ! [PERSON_NAME] [PERSON_NA…" at bounding box center [402, 284] width 165 height 93
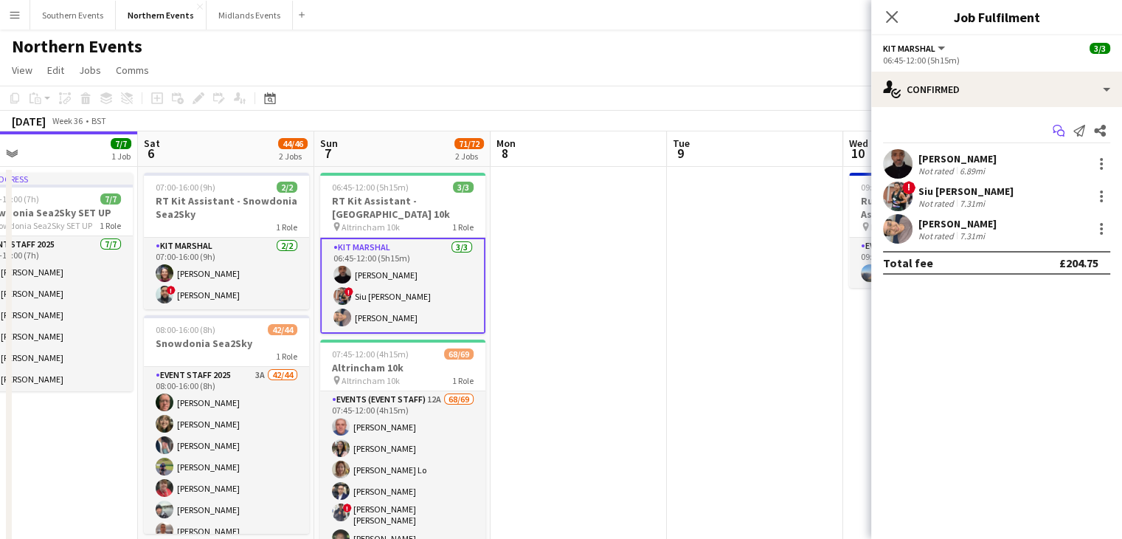
click at [1053, 131] on icon "Start chat" at bounding box center [1059, 131] width 12 height 12
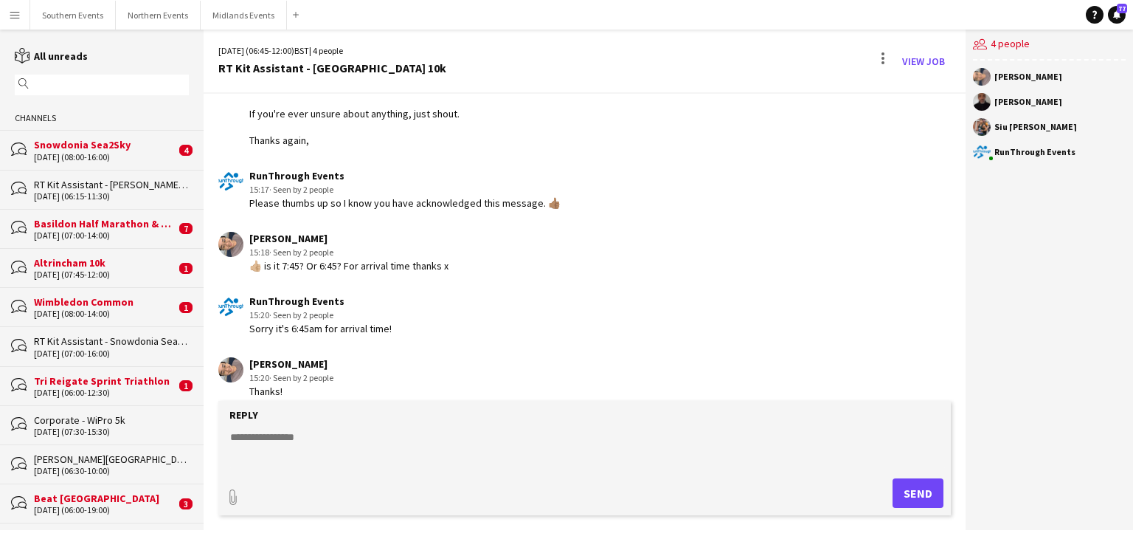
scroll to position [1219, 0]
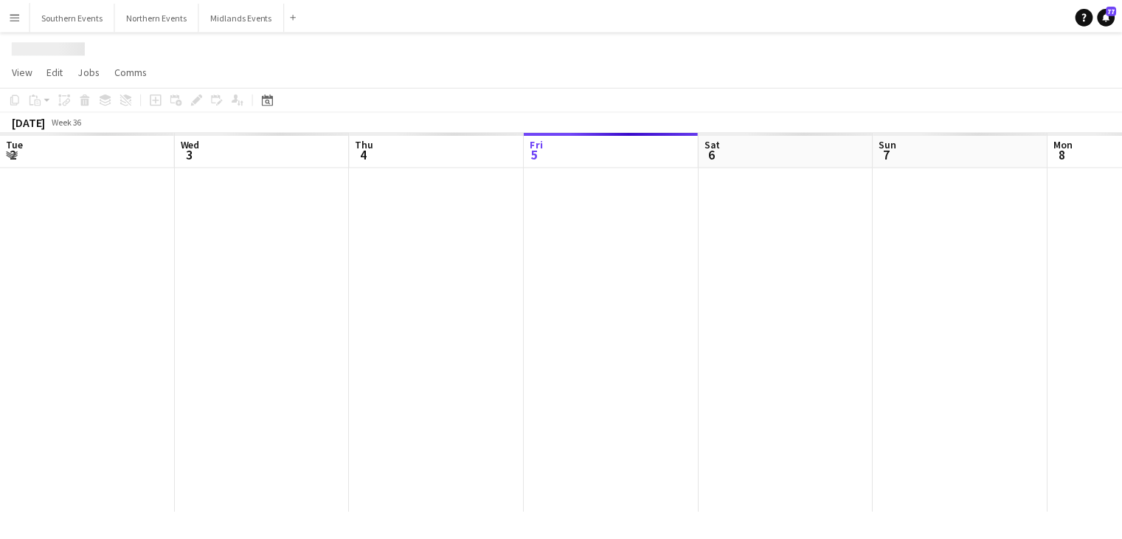
scroll to position [0, 353]
